Goal: Task Accomplishment & Management: Use online tool/utility

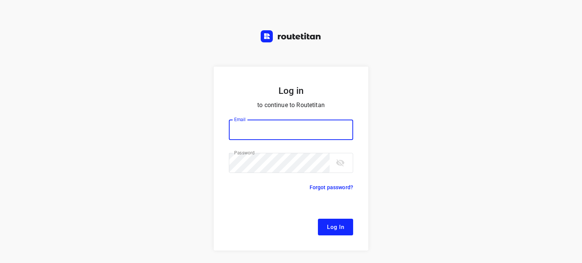
type input "[EMAIL_ADDRESS][DOMAIN_NAME]"
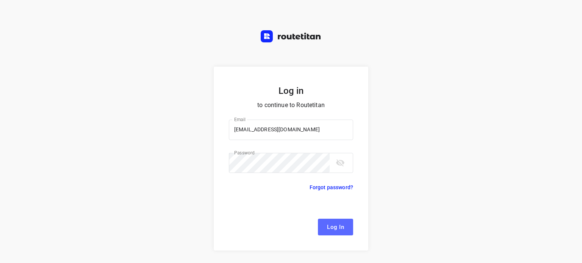
click at [333, 227] on span "Log In" at bounding box center [335, 228] width 17 height 10
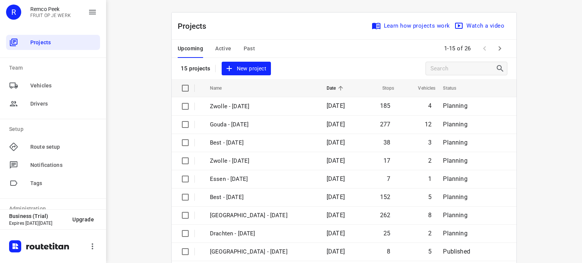
click at [221, 50] on span "Active" at bounding box center [223, 48] width 16 height 9
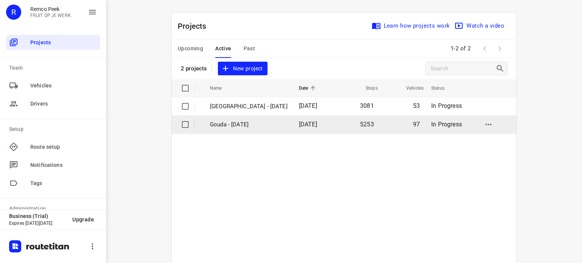
click at [226, 124] on p "Gouda - [DATE]" at bounding box center [249, 125] width 78 height 9
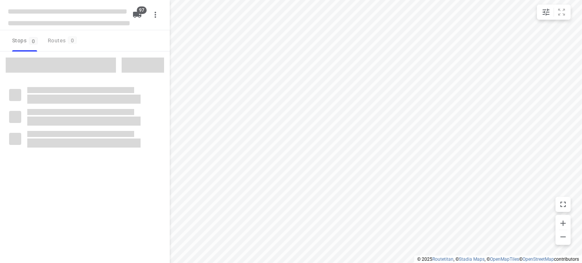
checkbox input "true"
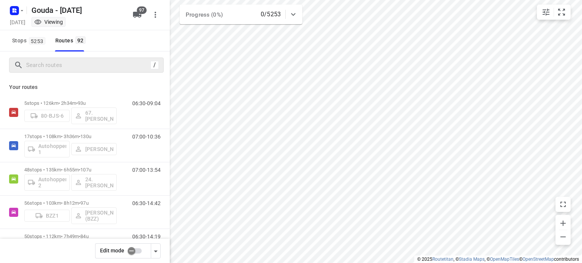
click at [61, 72] on div "/" at bounding box center [86, 65] width 155 height 15
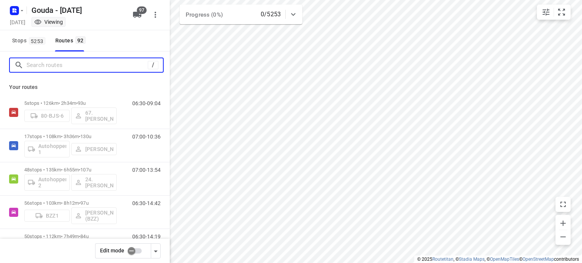
click at [60, 71] on input "Search routes" at bounding box center [87, 66] width 121 height 12
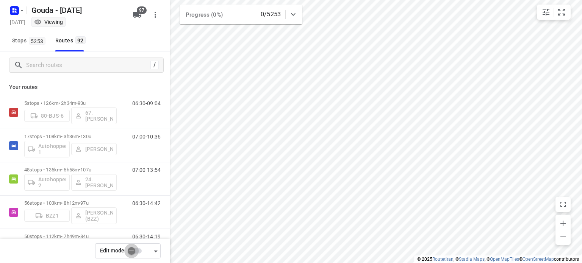
click at [138, 254] on input "checkbox" at bounding box center [131, 251] width 43 height 14
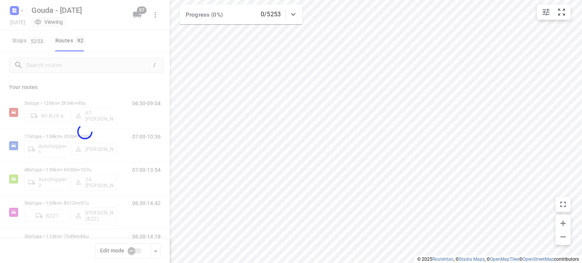
checkbox input "true"
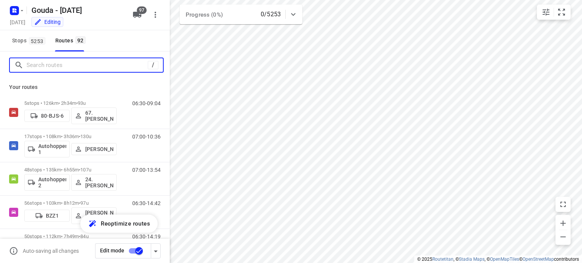
click at [52, 65] on input "Search routes" at bounding box center [87, 66] width 121 height 12
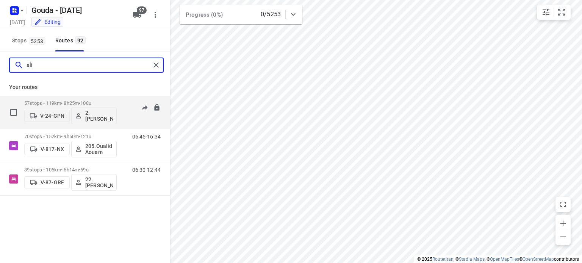
type input "ali"
click at [80, 102] on p "57 stops • 119km • 8h25m • 108u" at bounding box center [70, 103] width 92 height 6
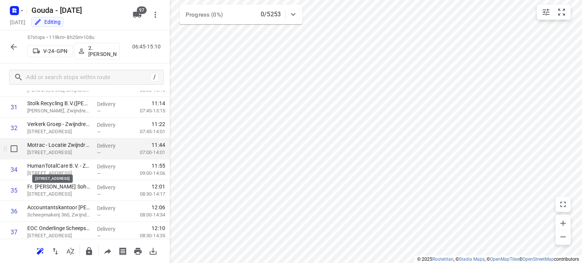
scroll to position [644, 0]
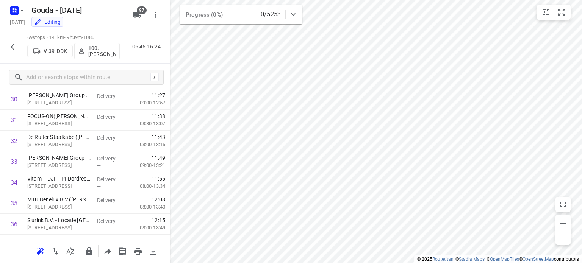
click at [17, 44] on icon "button" at bounding box center [13, 46] width 9 height 9
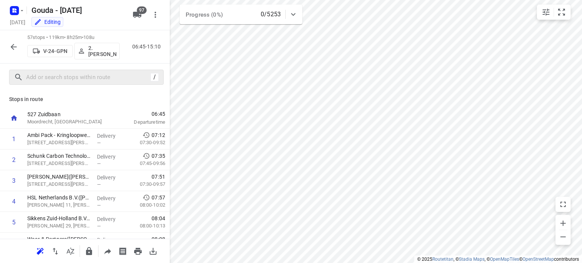
click at [50, 83] on div "/" at bounding box center [86, 77] width 155 height 15
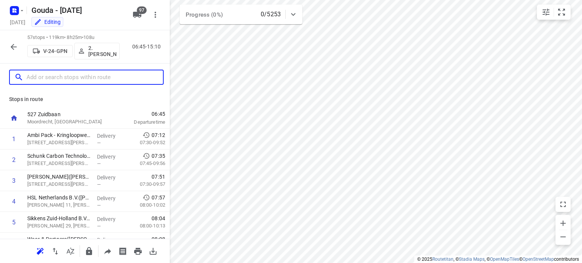
click at [50, 83] on input "text" at bounding box center [95, 78] width 136 height 12
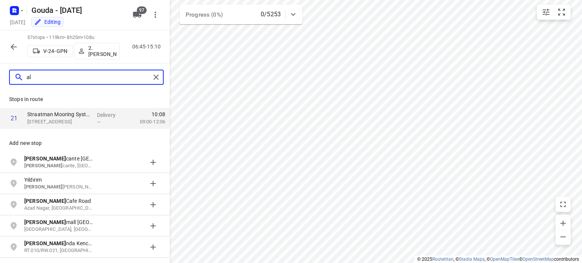
type input "a"
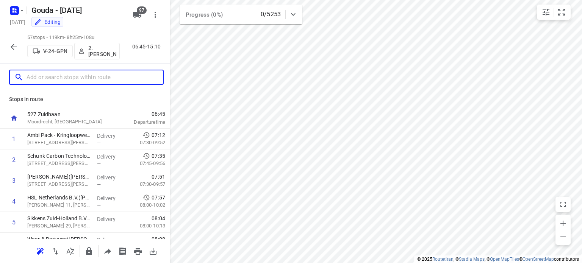
type input "b"
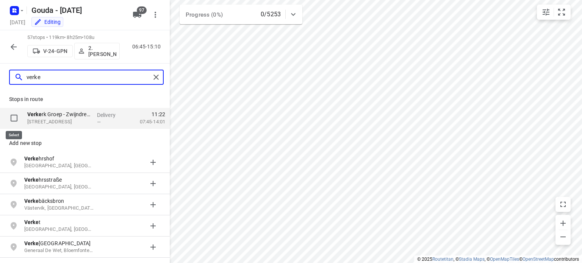
type input "verke"
click at [16, 117] on input "checkbox" at bounding box center [13, 118] width 15 height 15
checkbox input "true"
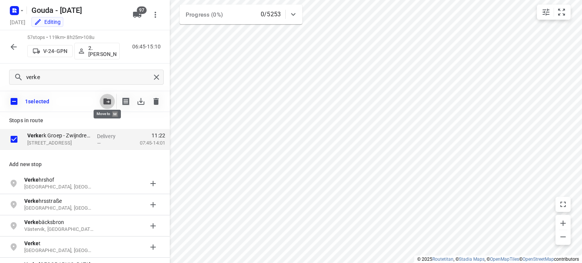
click at [105, 101] on icon "button" at bounding box center [107, 102] width 8 height 6
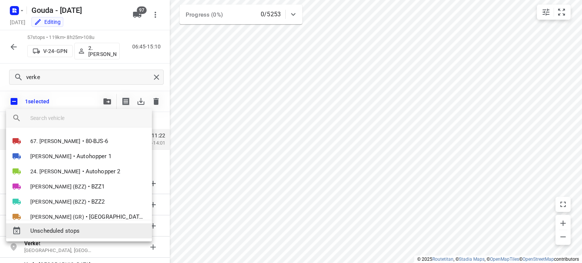
click at [53, 232] on span "Unscheduled stops" at bounding box center [88, 231] width 116 height 9
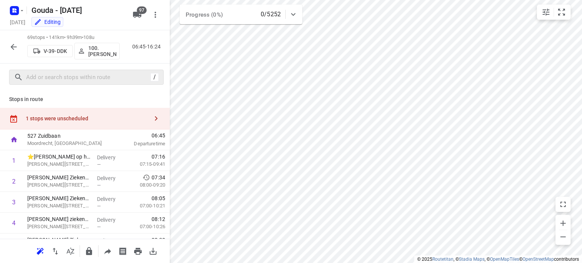
click at [155, 121] on icon "button" at bounding box center [156, 118] width 3 height 5
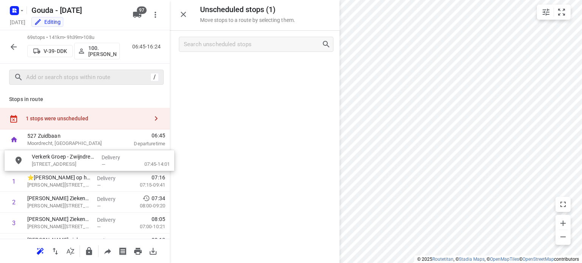
drag, startPoint x: 223, startPoint y: 67, endPoint x: 57, endPoint y: 160, distance: 190.4
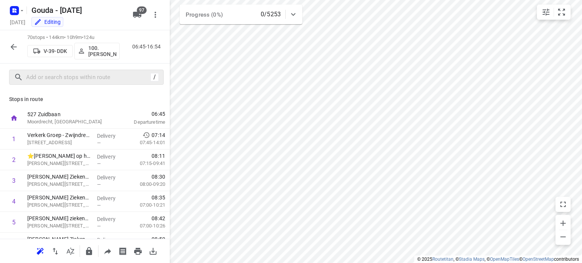
click at [12, 43] on icon "button" at bounding box center [13, 46] width 9 height 9
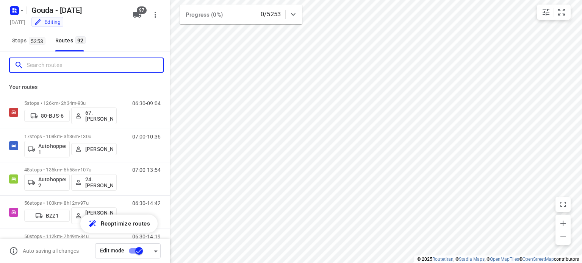
click at [70, 60] on input "Search routes" at bounding box center [95, 66] width 136 height 12
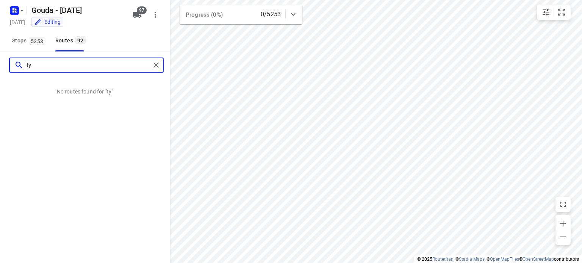
type input "t"
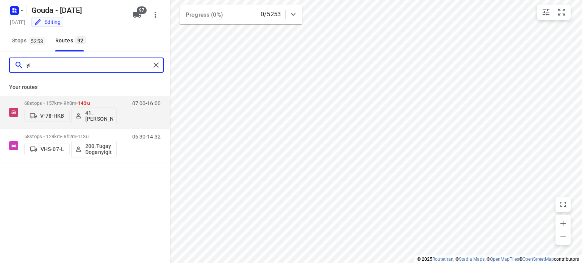
type input "y"
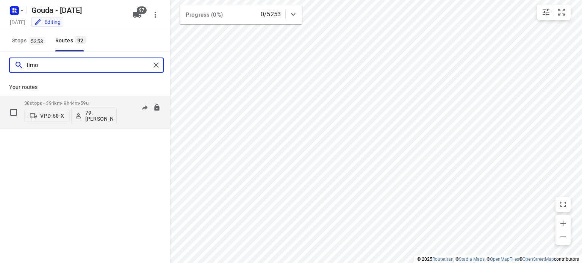
type input "timo"
click at [65, 99] on div "38 stops • 394km • 9h44m • 59u VPD-68-X 79. [PERSON_NAME]" at bounding box center [70, 112] width 92 height 31
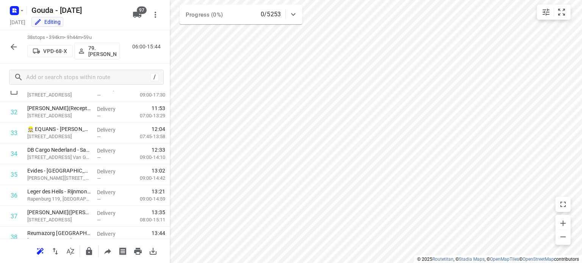
scroll to position [702, 0]
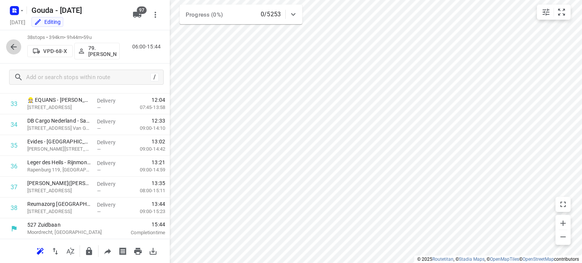
click at [12, 48] on icon "button" at bounding box center [14, 47] width 6 height 6
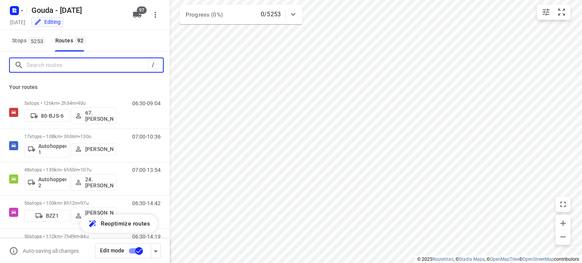
click at [65, 67] on input "Search routes" at bounding box center [87, 66] width 121 height 12
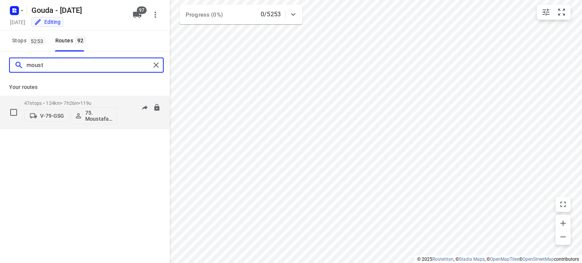
type input "moust"
click at [81, 103] on p "47 stops • 124km • 7h26m • 119u" at bounding box center [70, 103] width 92 height 6
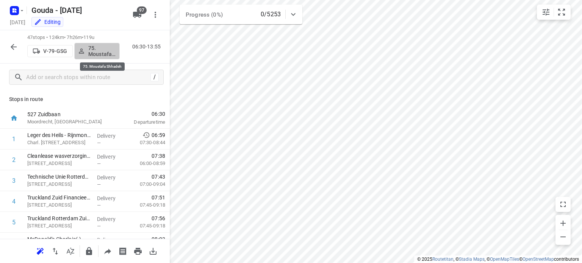
click at [96, 52] on p "75. Moustafa Shhadeh" at bounding box center [102, 51] width 28 height 12
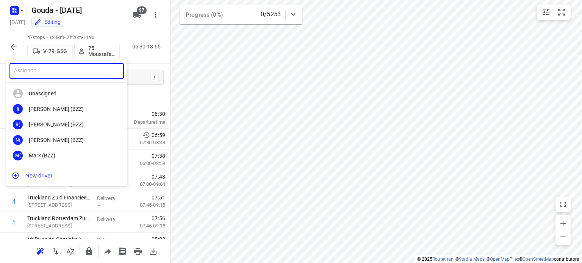
click at [48, 72] on input "text" at bounding box center [66, 71] width 114 height 16
type input "[PERSON_NAME]"
click at [55, 110] on div "105. [PERSON_NAME]" at bounding box center [69, 109] width 80 height 6
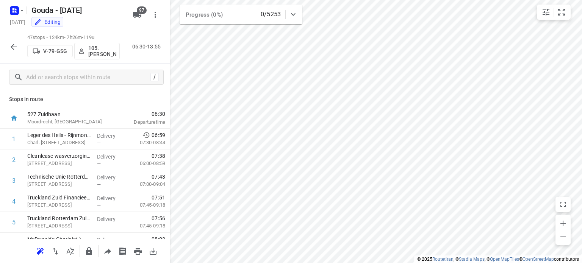
click at [11, 45] on icon "button" at bounding box center [13, 46] width 9 height 9
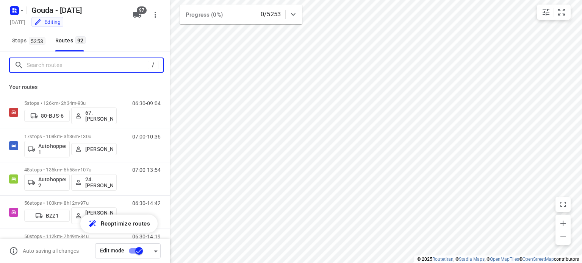
click at [65, 70] on input "Search routes" at bounding box center [87, 66] width 121 height 12
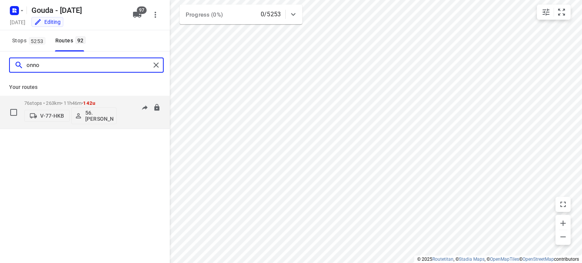
type input "onno"
click at [78, 102] on p "76 stops • 263km • 11h46m • 142u" at bounding box center [70, 103] width 92 height 6
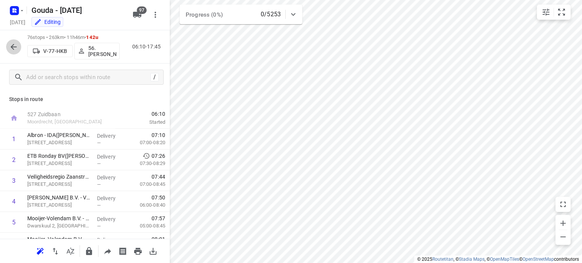
click at [16, 49] on icon "button" at bounding box center [13, 46] width 9 height 9
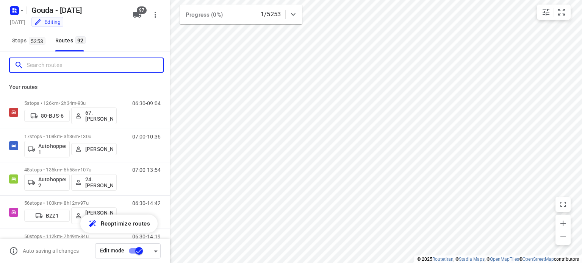
click at [72, 65] on input "Search routes" at bounding box center [95, 66] width 136 height 12
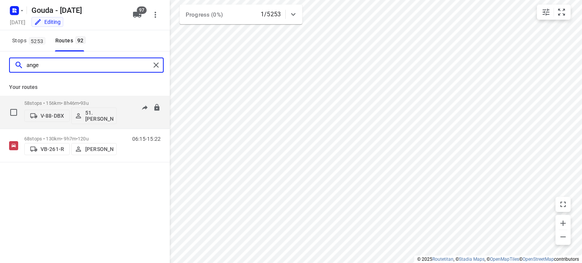
type input "ange"
click at [77, 103] on p "58 stops • 156km • 8h46m • 93u" at bounding box center [70, 103] width 92 height 6
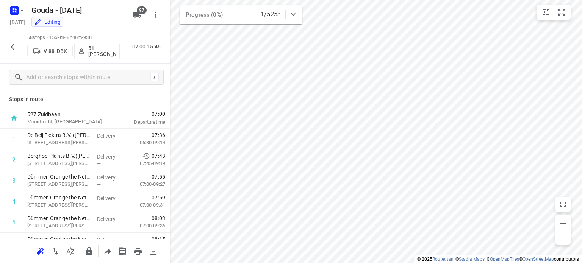
click at [8, 46] on button "button" at bounding box center [13, 46] width 15 height 15
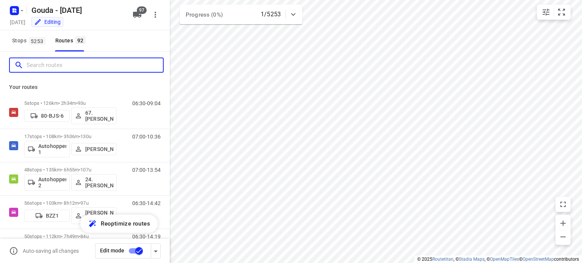
drag, startPoint x: 68, startPoint y: 69, endPoint x: 64, endPoint y: 71, distance: 4.8
click at [66, 69] on input "Search routes" at bounding box center [95, 66] width 136 height 12
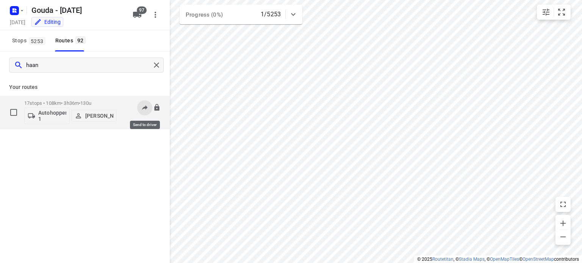
click at [142, 107] on icon at bounding box center [145, 108] width 8 height 8
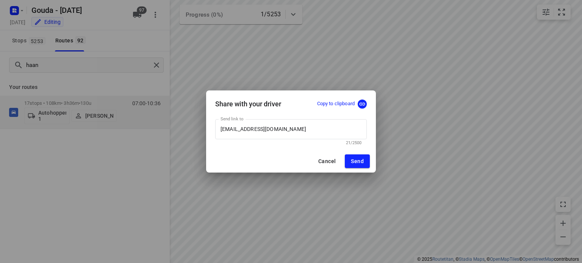
click at [343, 104] on p "Copy to clipboard" at bounding box center [336, 103] width 38 height 7
click at [321, 161] on span "Cancel" at bounding box center [326, 161] width 17 height 6
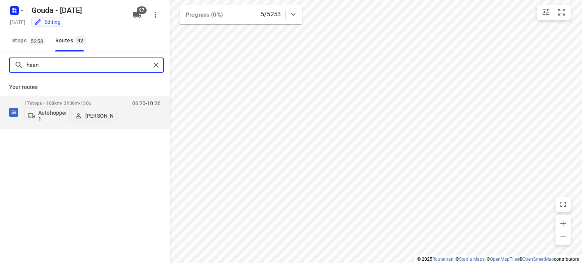
click at [56, 64] on input "haan" at bounding box center [89, 66] width 124 height 12
click at [85, 61] on input "jelle" at bounding box center [89, 66] width 124 height 12
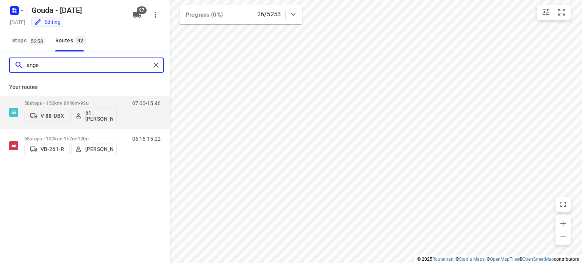
click at [52, 68] on input "ange" at bounding box center [89, 66] width 124 height 12
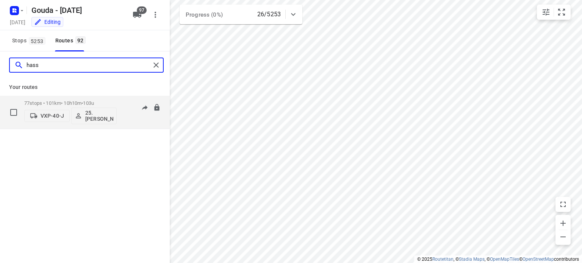
type input "hass"
click at [76, 100] on p "77 stops • 101km • 10h10m • 103u" at bounding box center [70, 103] width 92 height 6
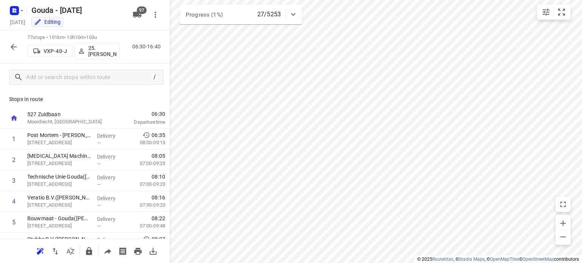
click at [14, 43] on icon "button" at bounding box center [13, 46] width 9 height 9
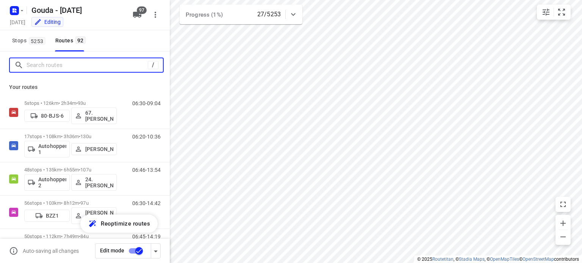
click at [55, 63] on input "Search routes" at bounding box center [87, 66] width 121 height 12
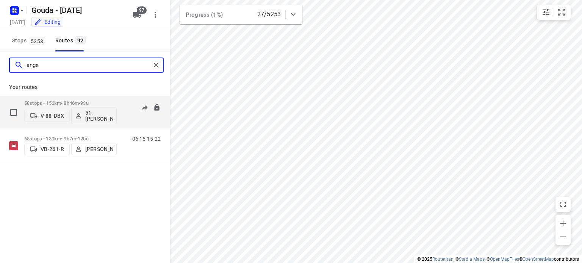
type input "ange"
click at [88, 101] on span "93u" at bounding box center [84, 103] width 8 height 6
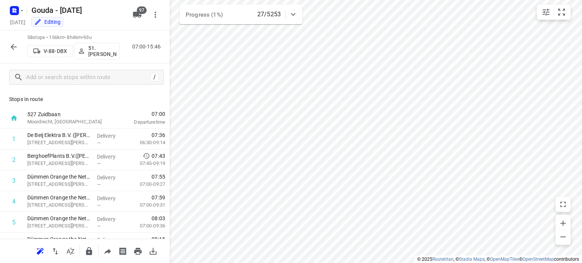
click at [99, 53] on p "51.[PERSON_NAME]" at bounding box center [102, 51] width 28 height 12
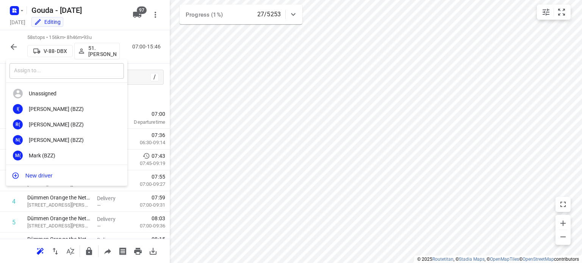
click at [32, 71] on input "text" at bounding box center [66, 71] width 114 height 16
click at [56, 74] on input "text" at bounding box center [66, 71] width 114 height 16
click at [55, 77] on input "text" at bounding box center [66, 71] width 114 height 16
type input "v"
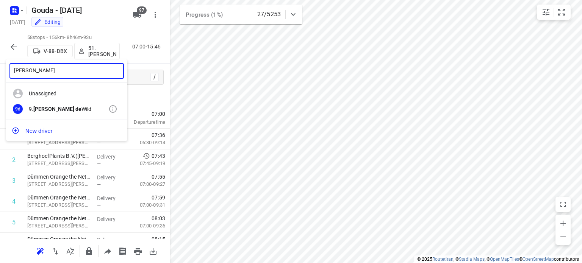
type input "[PERSON_NAME]"
click at [55, 110] on div "9. Carl de Wild" at bounding box center [69, 109] width 80 height 6
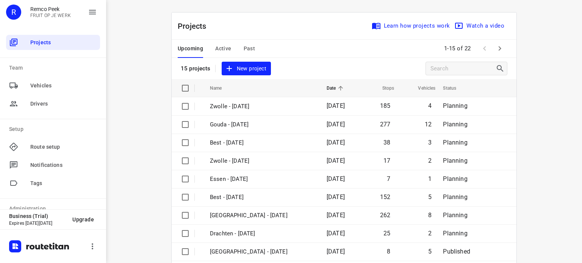
click at [219, 49] on span "Active" at bounding box center [223, 48] width 16 height 9
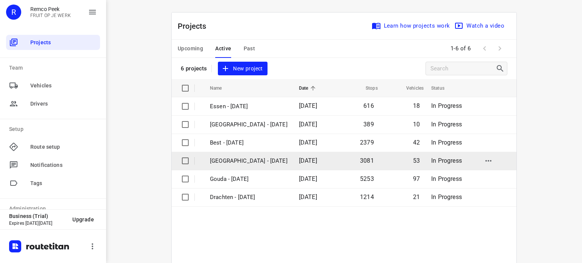
click at [238, 160] on p "[GEOGRAPHIC_DATA] - [DATE]" at bounding box center [249, 161] width 78 height 9
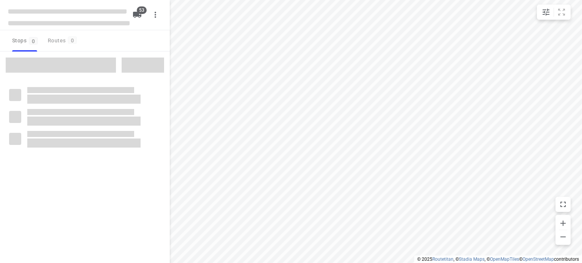
checkbox input "true"
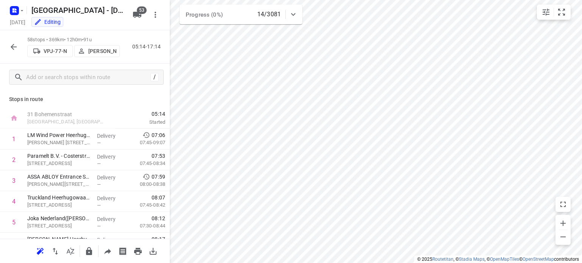
click at [11, 44] on icon "button" at bounding box center [13, 46] width 9 height 9
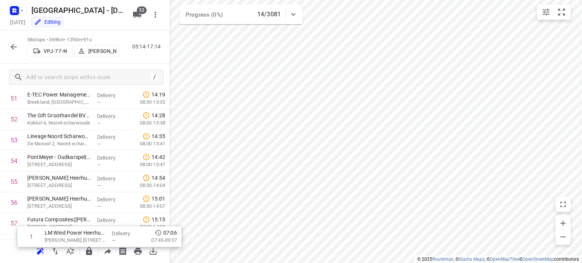
scroll to position [1119, 0]
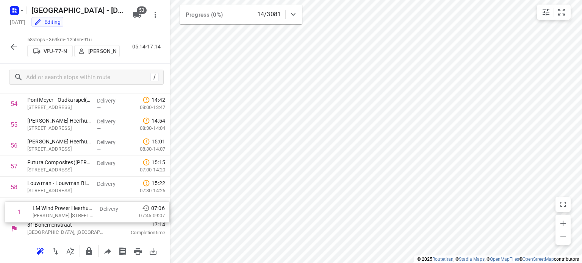
drag, startPoint x: 55, startPoint y: 139, endPoint x: 62, endPoint y: 212, distance: 72.8
